Goal: Task Accomplishment & Management: Manage account settings

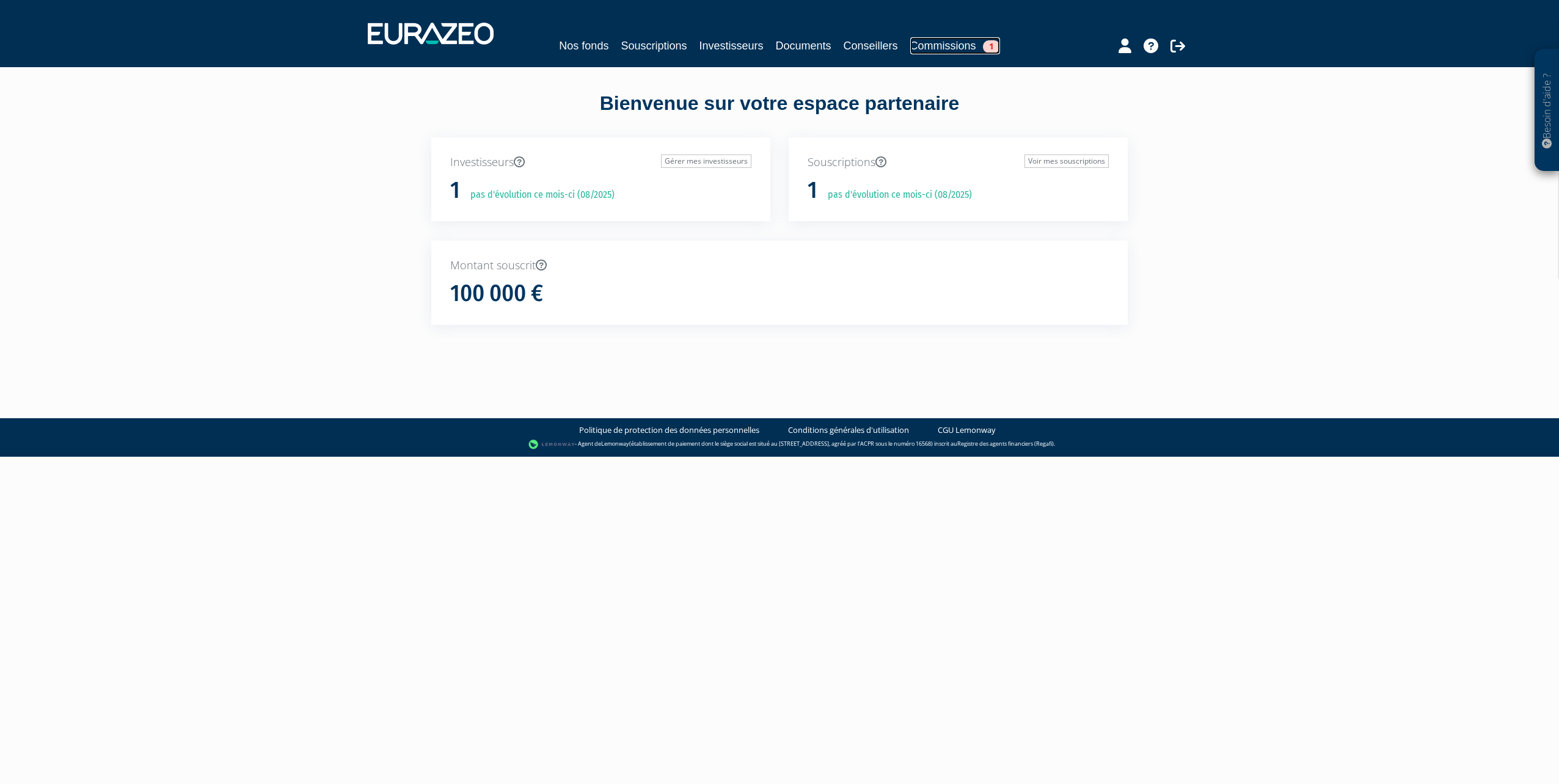
click at [990, 40] on span "1" at bounding box center [992, 46] width 17 height 13
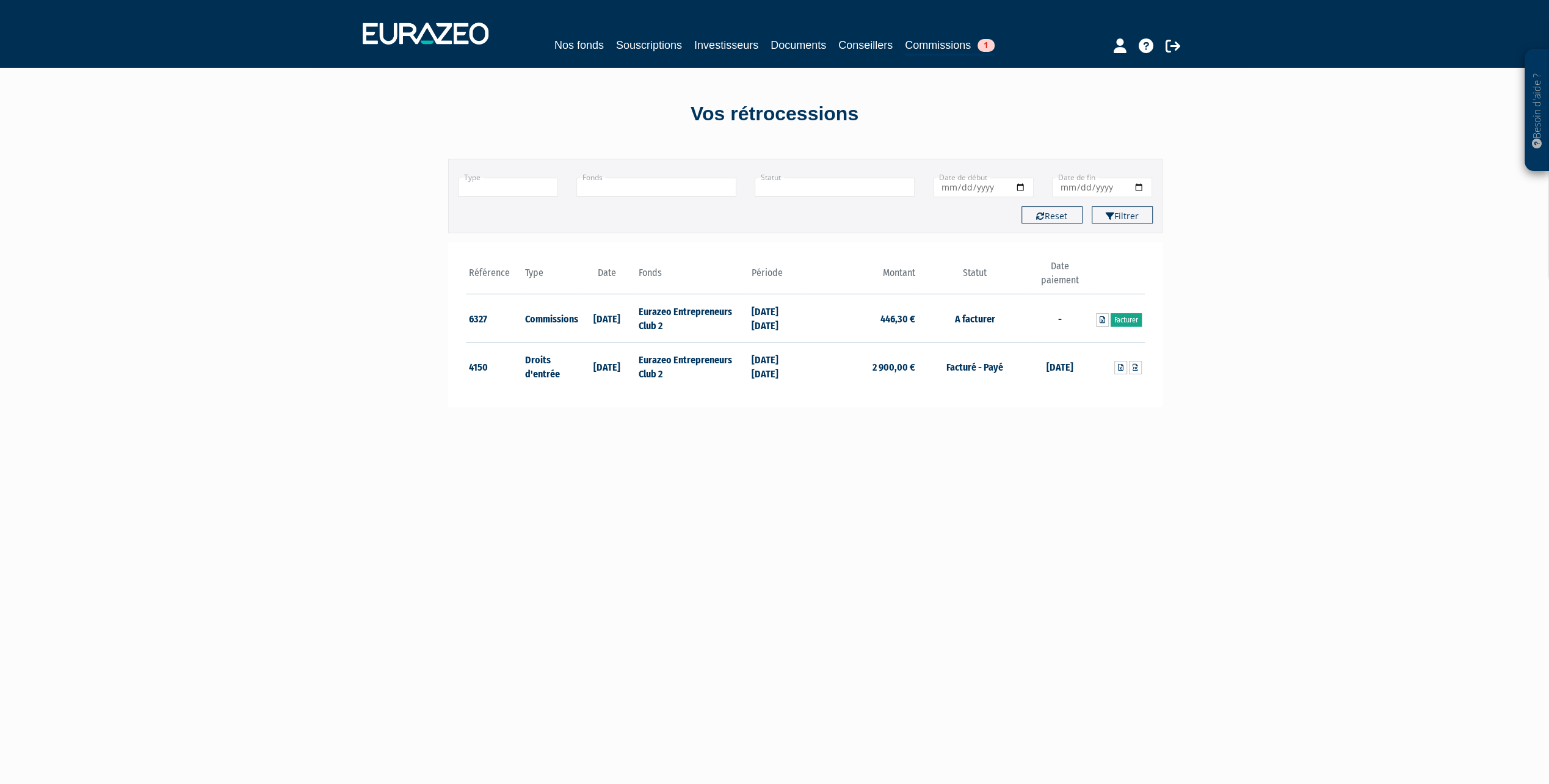
click at [1129, 319] on link "Facturer" at bounding box center [1126, 320] width 31 height 14
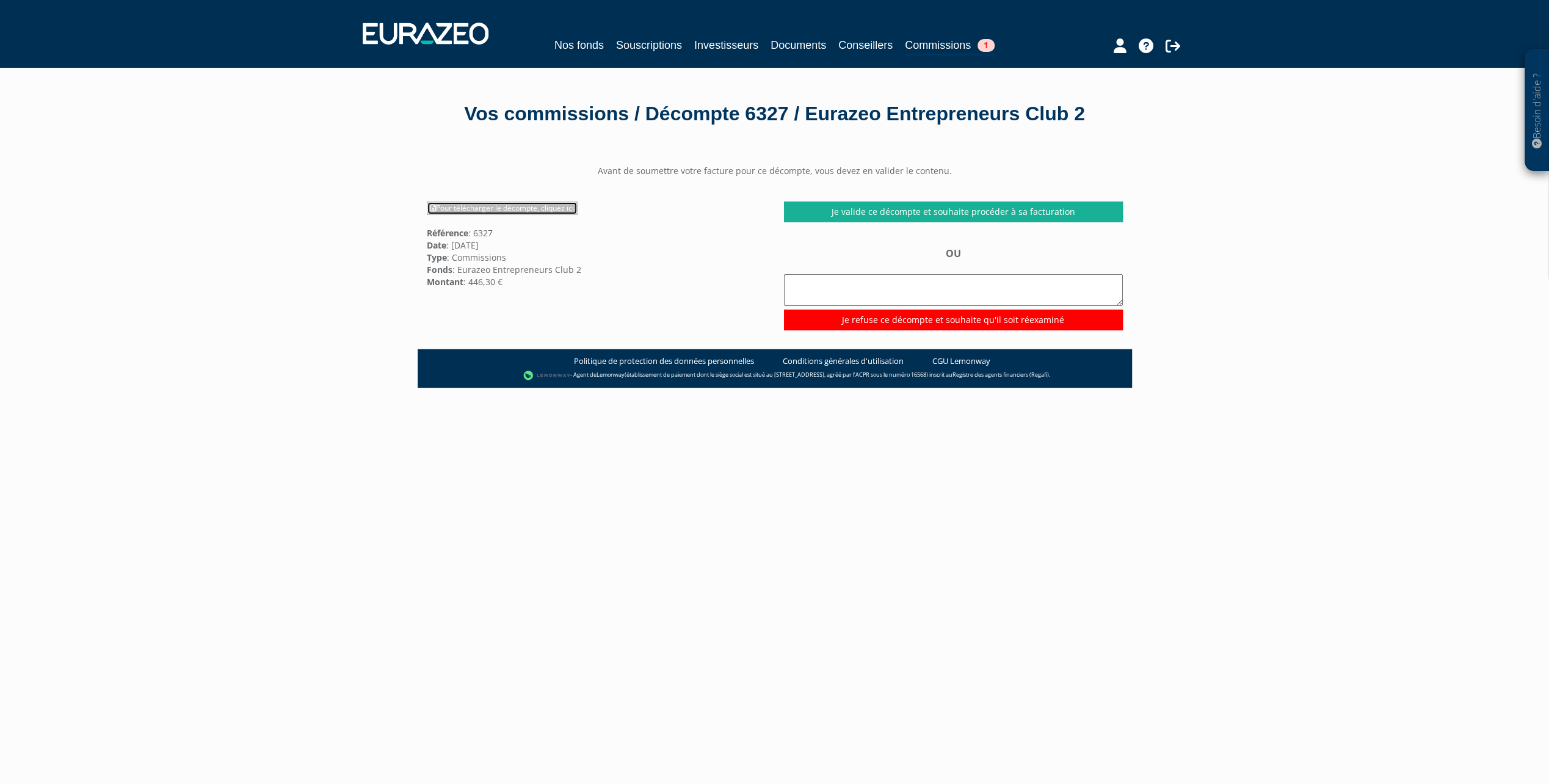
click at [535, 215] on link "Pour télécharger le décompte, cliquez ici" at bounding box center [502, 208] width 151 height 14
click at [172, 365] on div "Besoin d'aide ? × J'ai besoin d'aide Si vous avez une question à propos du fonc…" at bounding box center [774, 465] width 1549 height 930
click at [918, 222] on link "Je valide ce décompte et souhaite procéder à sa facturation" at bounding box center [953, 212] width 339 height 21
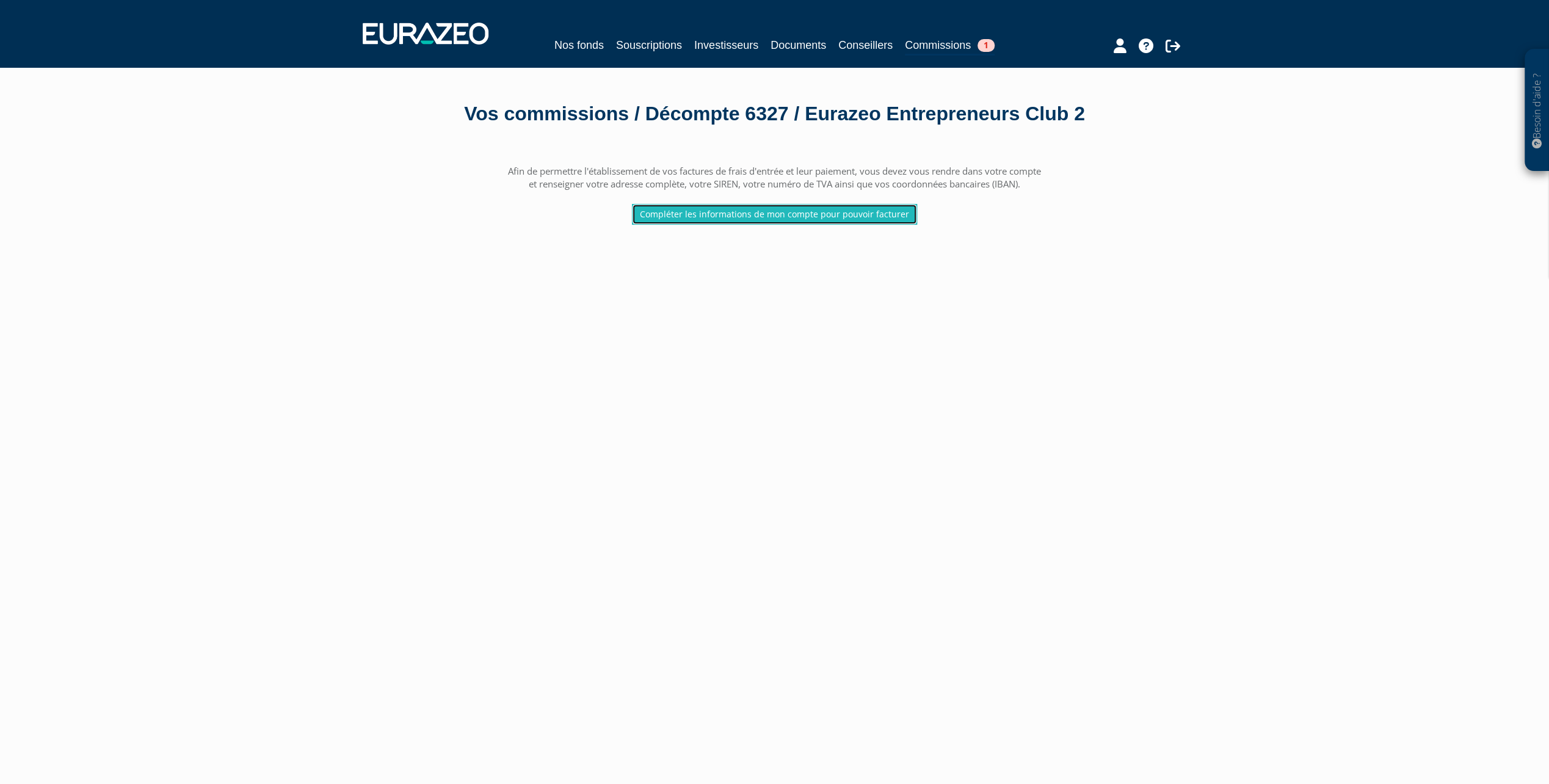
click at [820, 225] on link "Compléter les informations de mon compte pour pouvoir facturer" at bounding box center [774, 215] width 285 height 21
click at [774, 225] on link "Compléter les informations de mon compte pour pouvoir facturer" at bounding box center [774, 215] width 285 height 21
click at [802, 225] on link "Compléter les informations de mon compte pour pouvoir facturer" at bounding box center [774, 215] width 285 height 21
click at [722, 225] on link "Compléter les informations de mon compte pour pouvoir facturer" at bounding box center [774, 215] width 285 height 21
click at [982, 46] on span "1" at bounding box center [986, 45] width 17 height 13
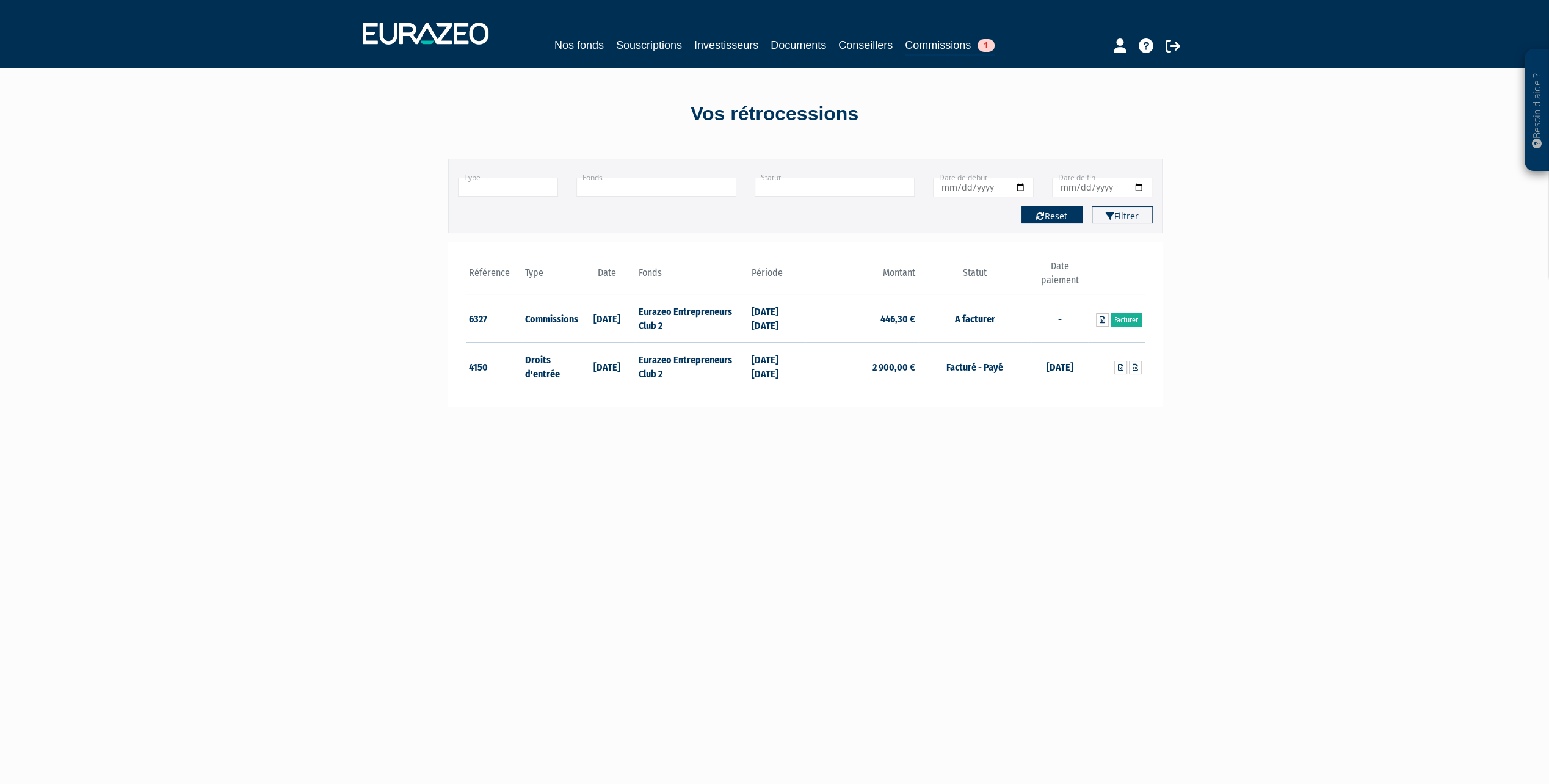
click at [1055, 215] on button "Reset" at bounding box center [1052, 215] width 61 height 17
type input "+"
click at [1125, 319] on link "Facturer" at bounding box center [1126, 320] width 31 height 14
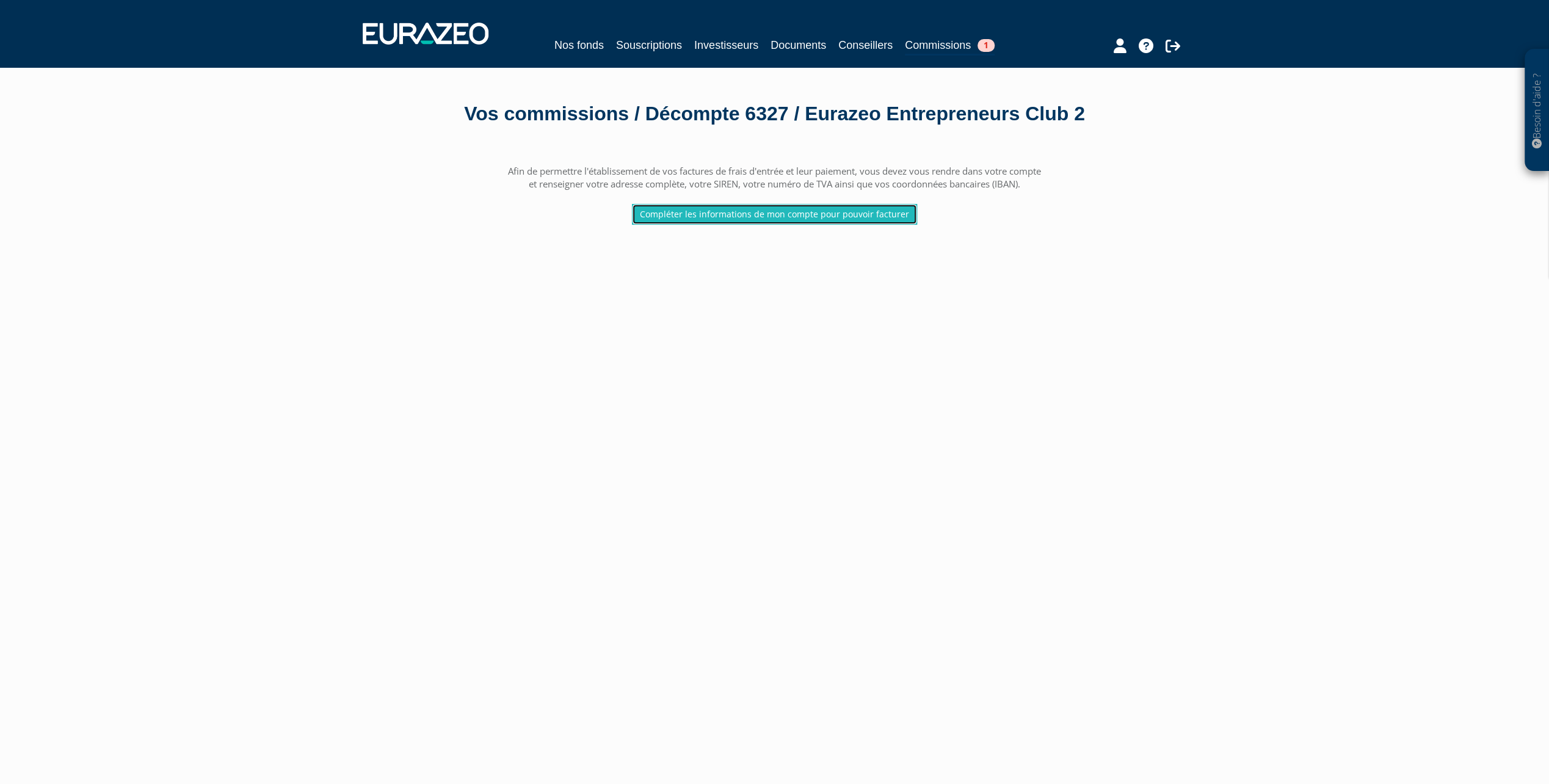
click at [767, 225] on link "Compléter les informations de mon compte pour pouvoir facturer" at bounding box center [774, 215] width 285 height 21
